Goal: Task Accomplishment & Management: Manage account settings

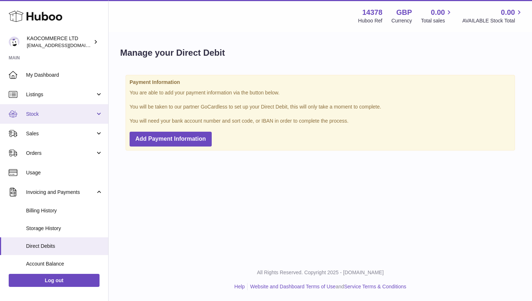
click at [56, 115] on span "Stock" at bounding box center [60, 114] width 69 height 7
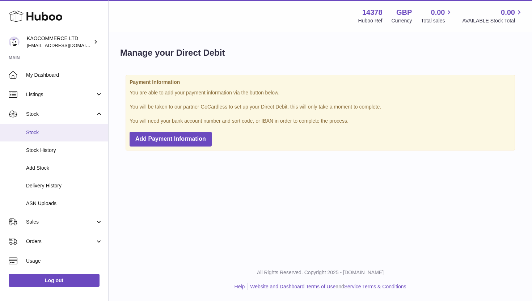
click at [54, 137] on link "Stock" at bounding box center [54, 133] width 108 height 18
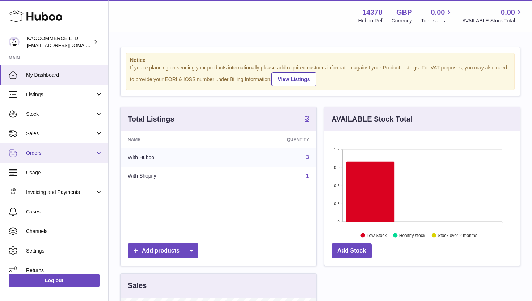
scroll to position [113, 196]
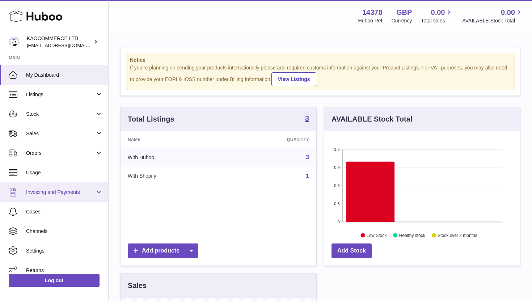
click at [55, 201] on link "Invoicing and Payments" at bounding box center [54, 192] width 108 height 20
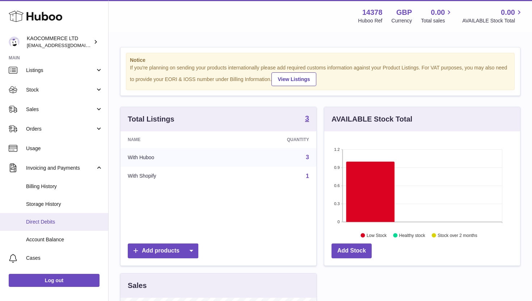
scroll to position [36, 0]
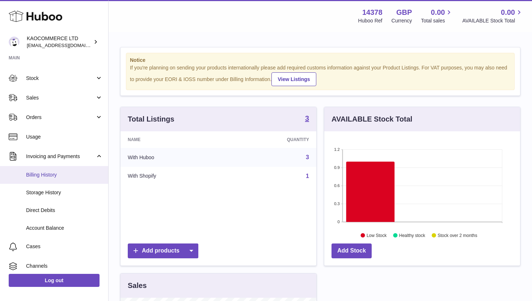
click at [63, 180] on link "Billing History" at bounding box center [54, 175] width 108 height 18
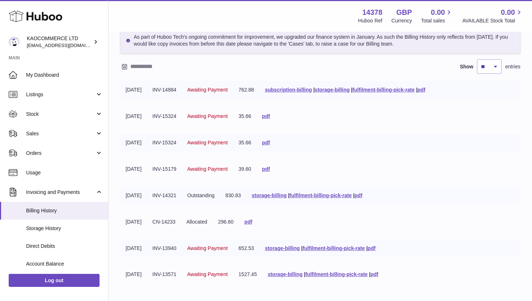
scroll to position [35, 0]
